Goal: Information Seeking & Learning: Check status

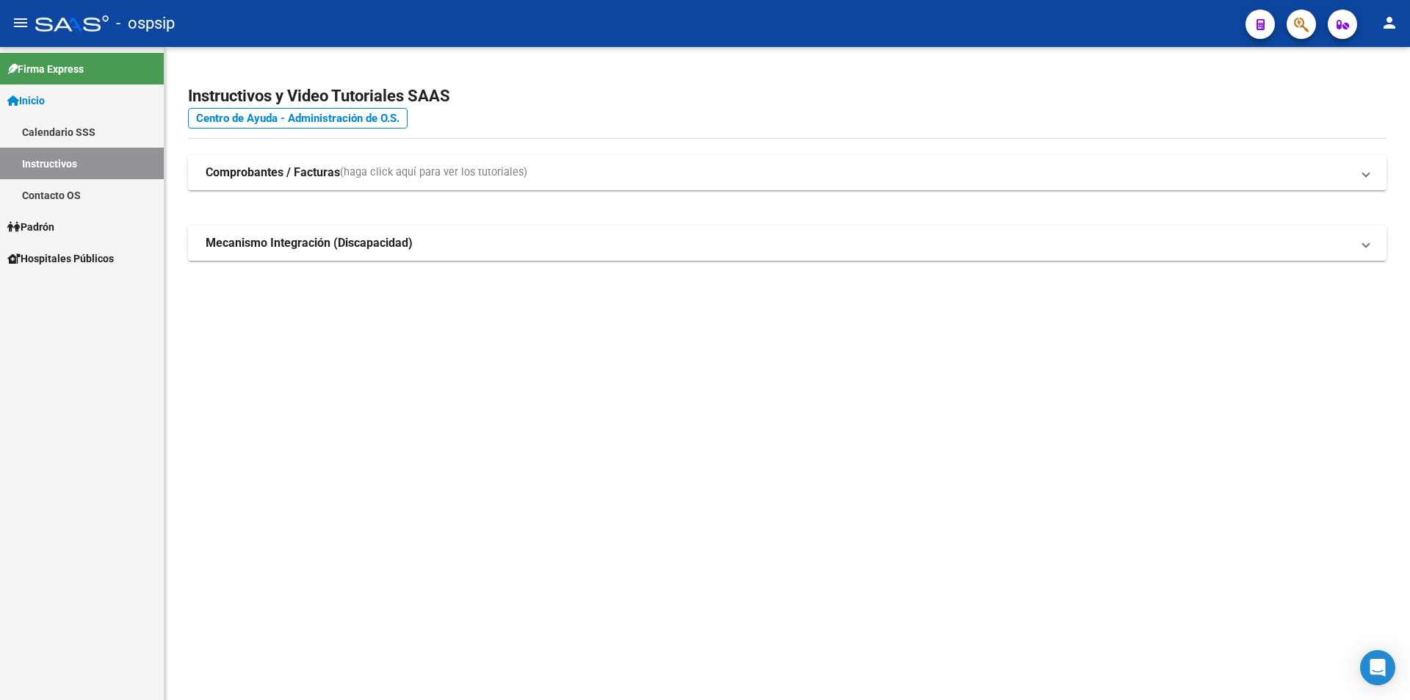
drag, startPoint x: 983, startPoint y: 146, endPoint x: 1181, endPoint y: 93, distance: 205.4
click at [987, 146] on div "Instructivos y Video Tutoriales SAAS Centro de Ayuda - Administración de O.S. C…" at bounding box center [788, 189] width 1246 height 284
click at [1296, 15] on span "button" at bounding box center [1301, 25] width 15 height 30
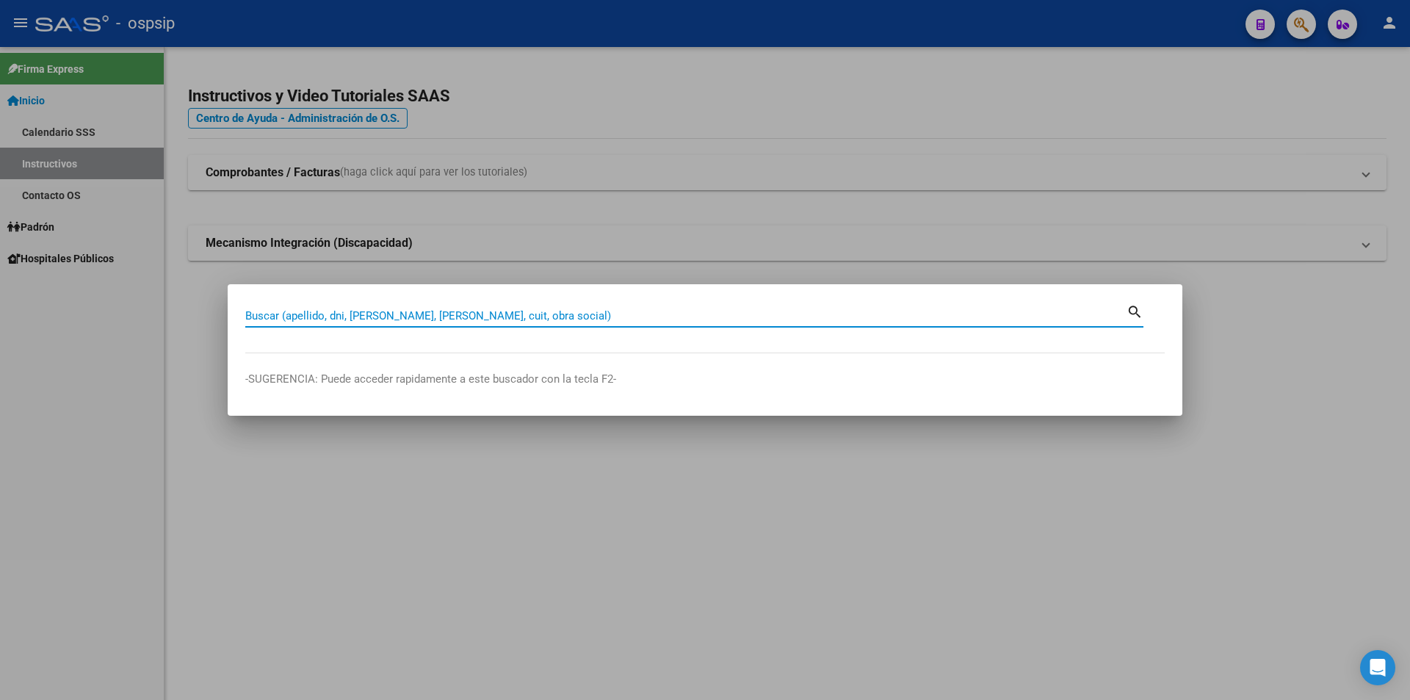
click at [411, 317] on input "Buscar (apellido, dni, [PERSON_NAME], [PERSON_NAME], cuit, obra social)" at bounding box center [685, 315] width 881 height 13
type input "29344360"
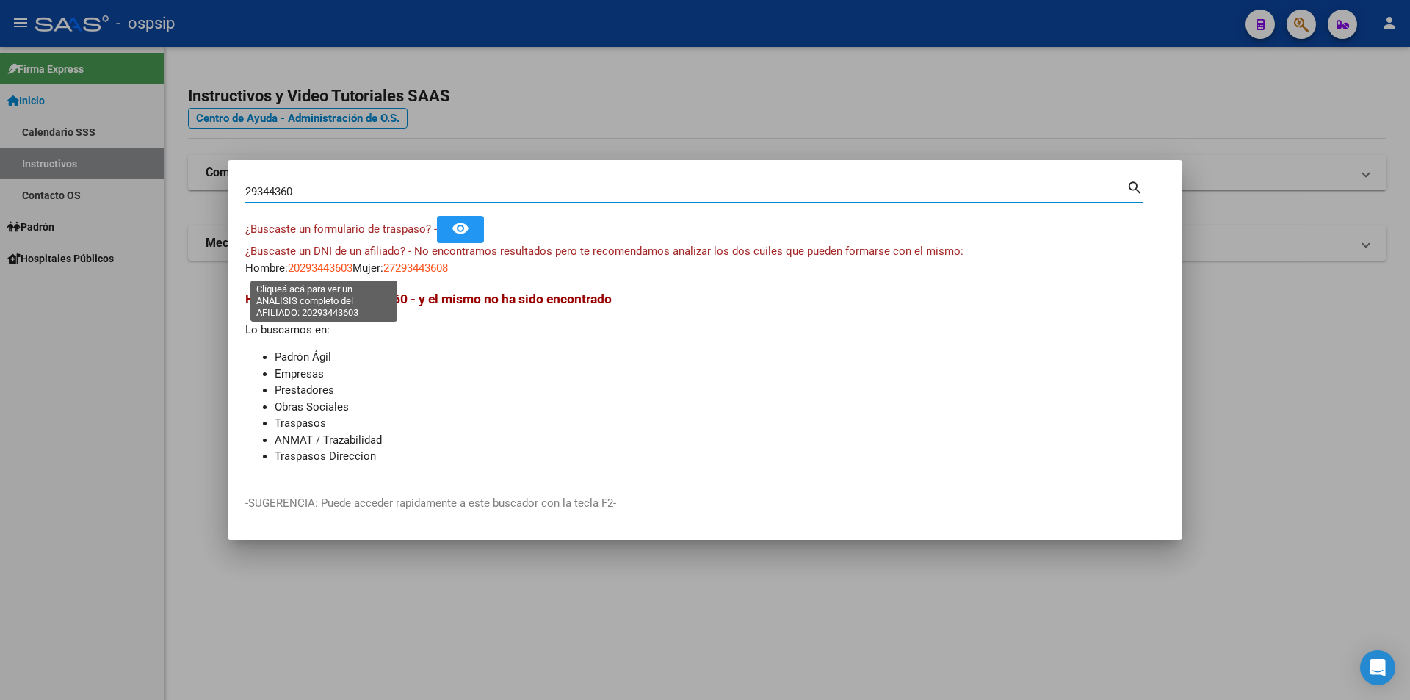
click at [327, 266] on span "20293443603" at bounding box center [320, 267] width 65 height 13
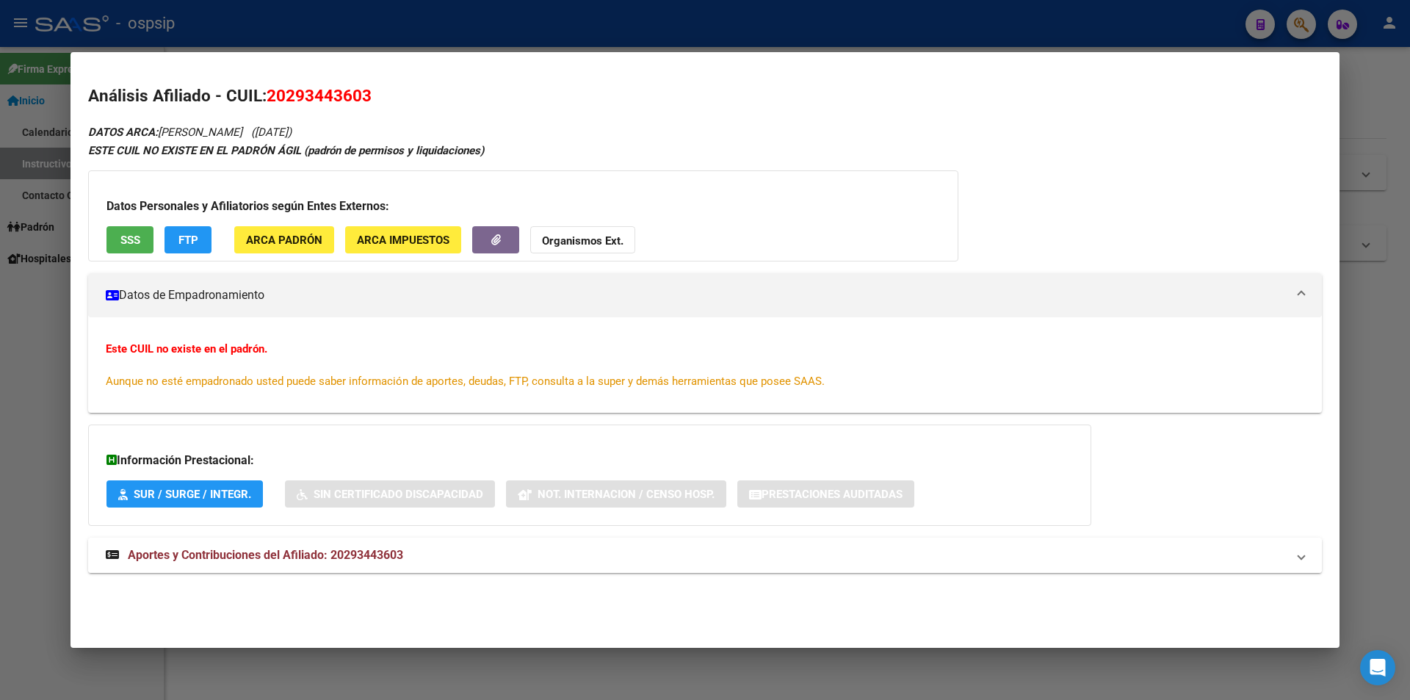
click at [228, 552] on span "Aportes y Contribuciones del Afiliado: 20293443603" at bounding box center [265, 555] width 275 height 14
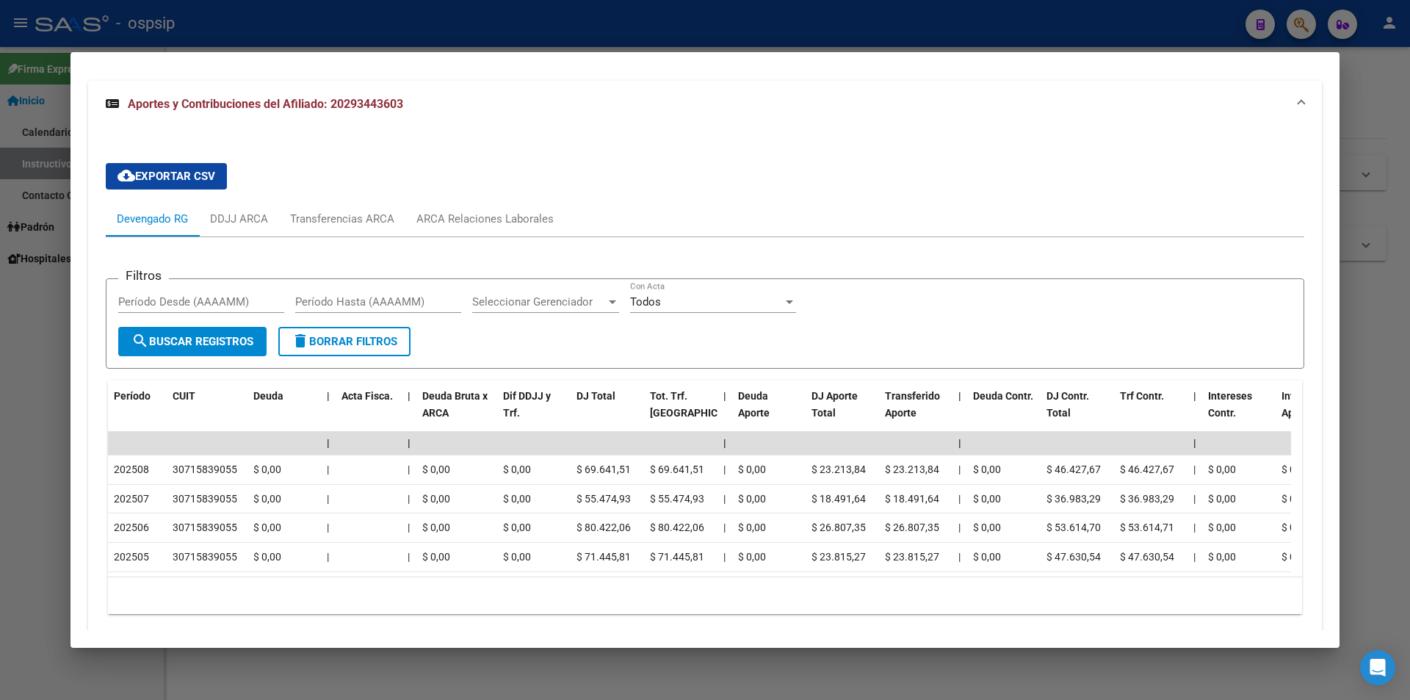
scroll to position [523, 0]
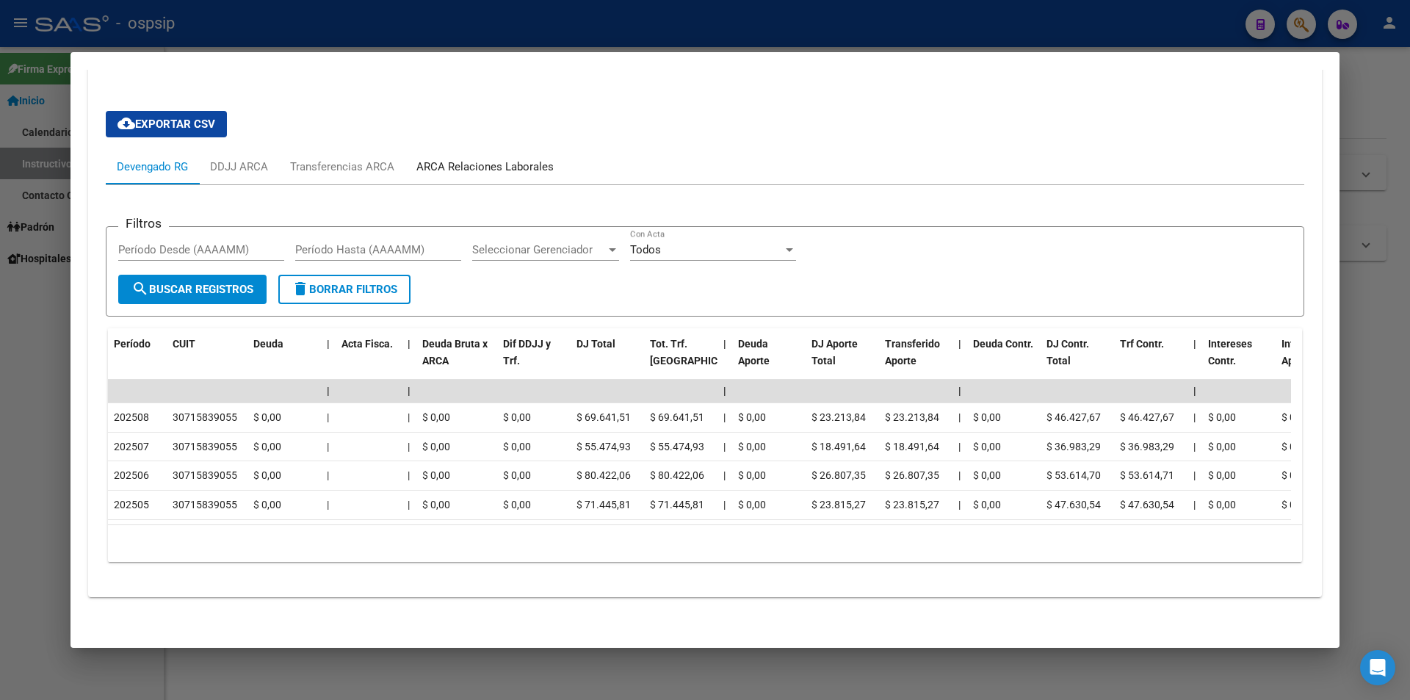
click at [472, 159] on div "ARCA Relaciones Laborales" at bounding box center [484, 167] width 137 height 16
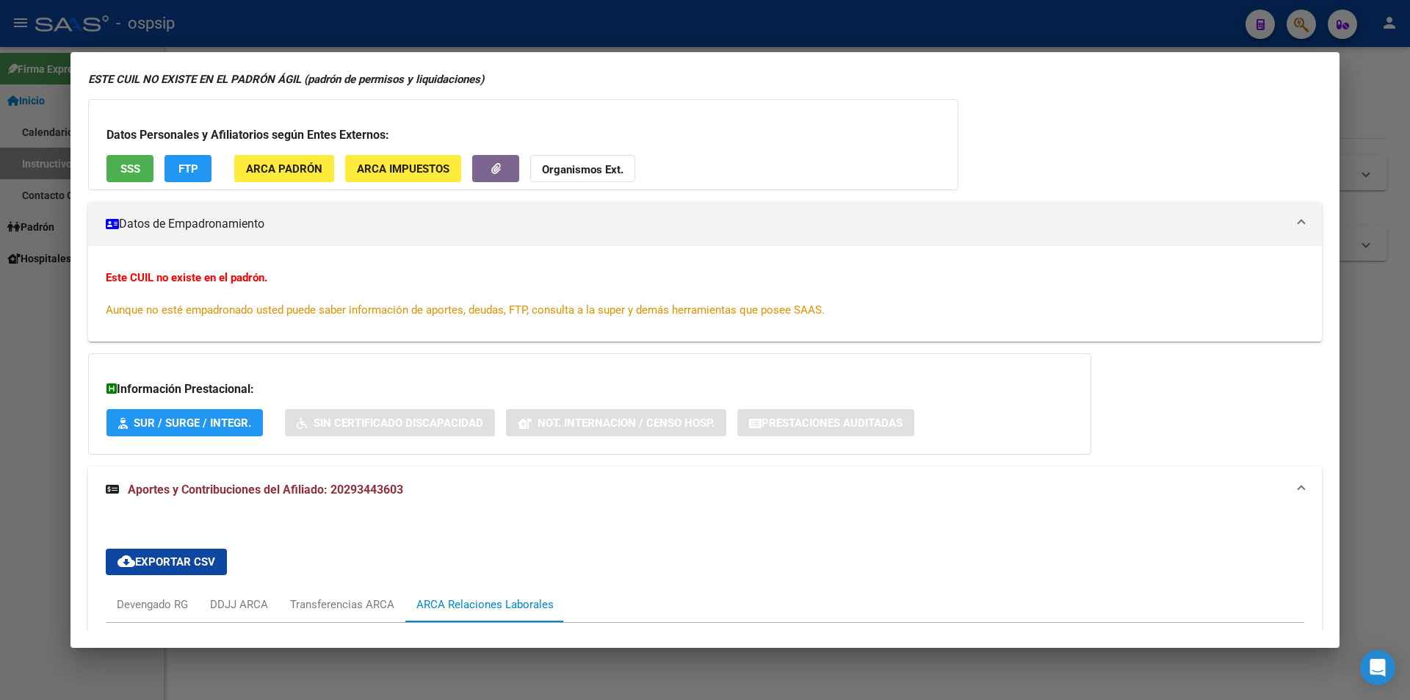
scroll to position [0, 0]
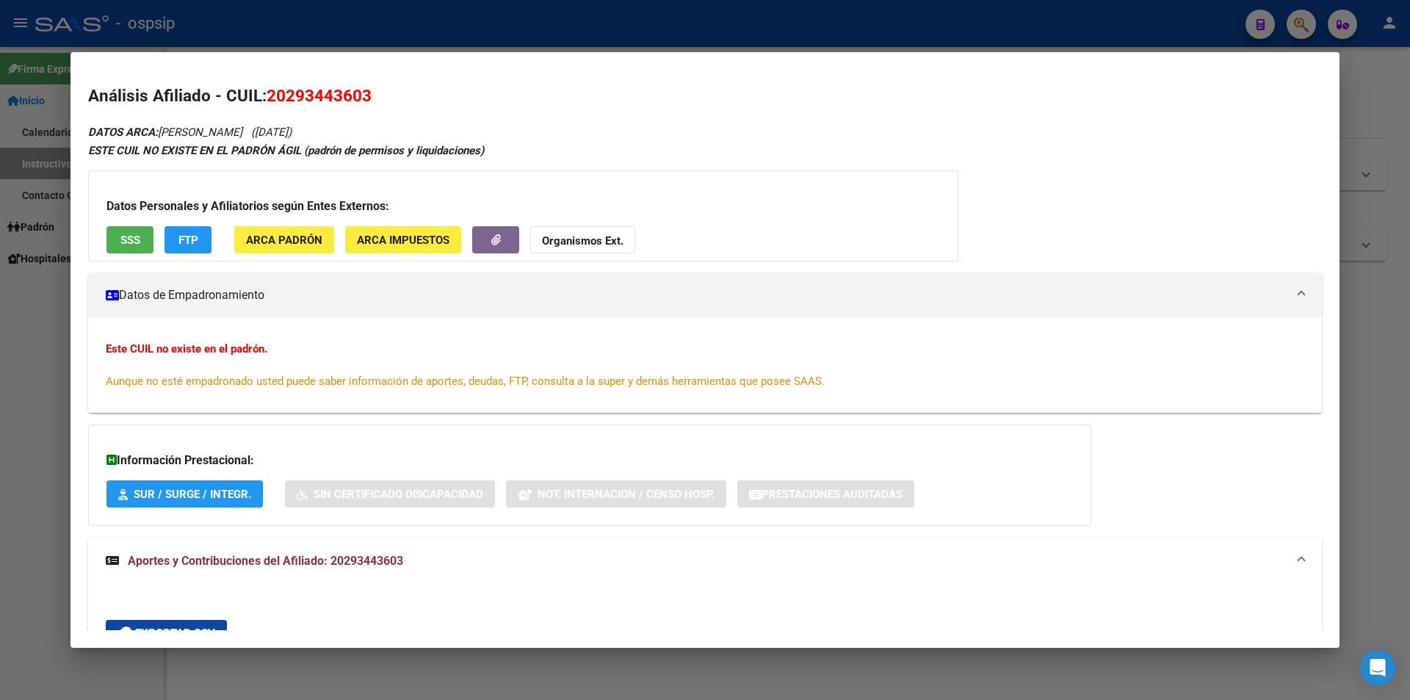
click at [130, 237] on span "SSS" at bounding box center [130, 240] width 20 height 13
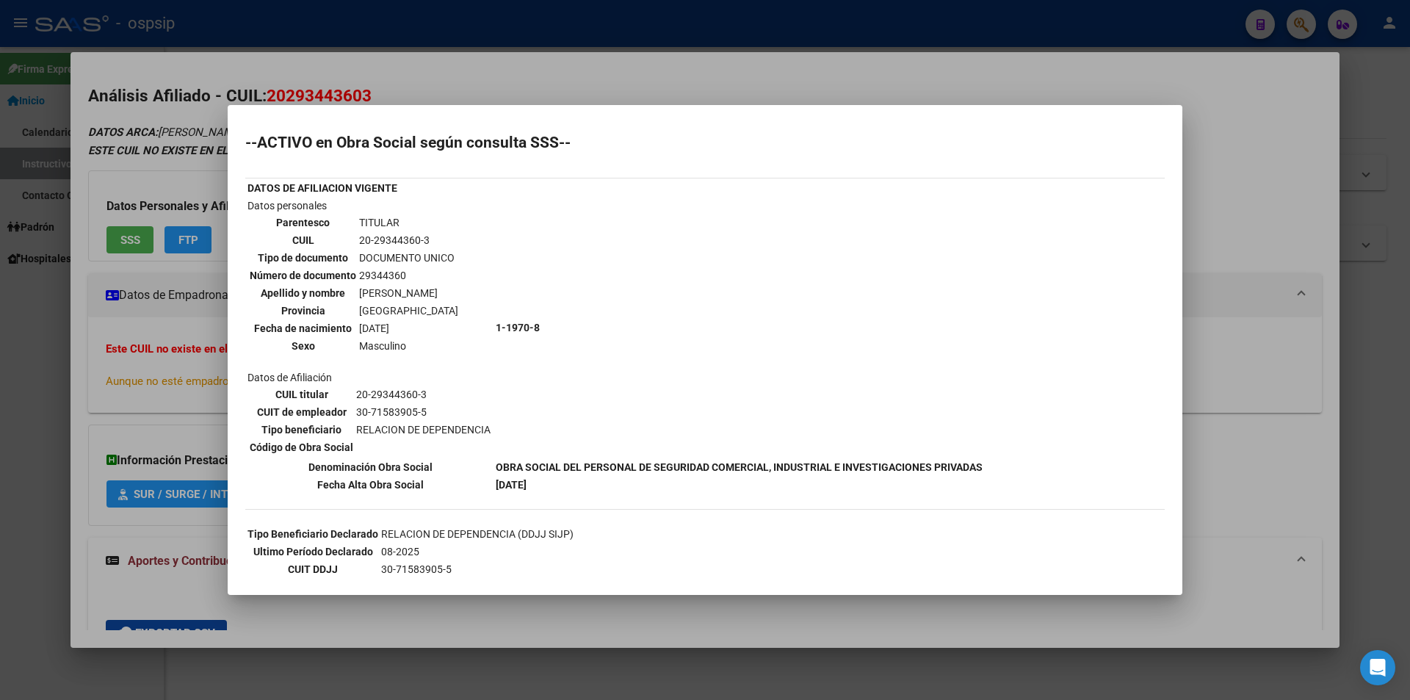
scroll to position [73, 0]
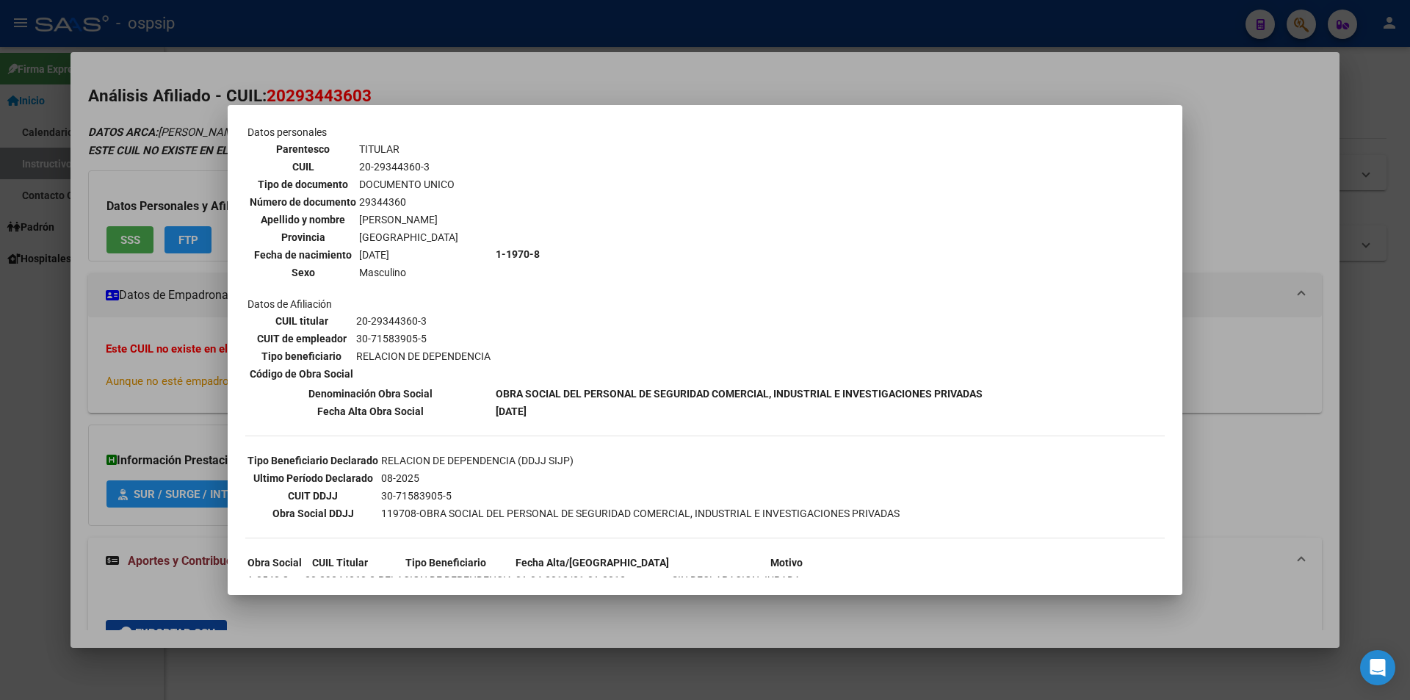
click at [741, 95] on div at bounding box center [705, 350] width 1410 height 700
